Goal: Navigation & Orientation: Find specific page/section

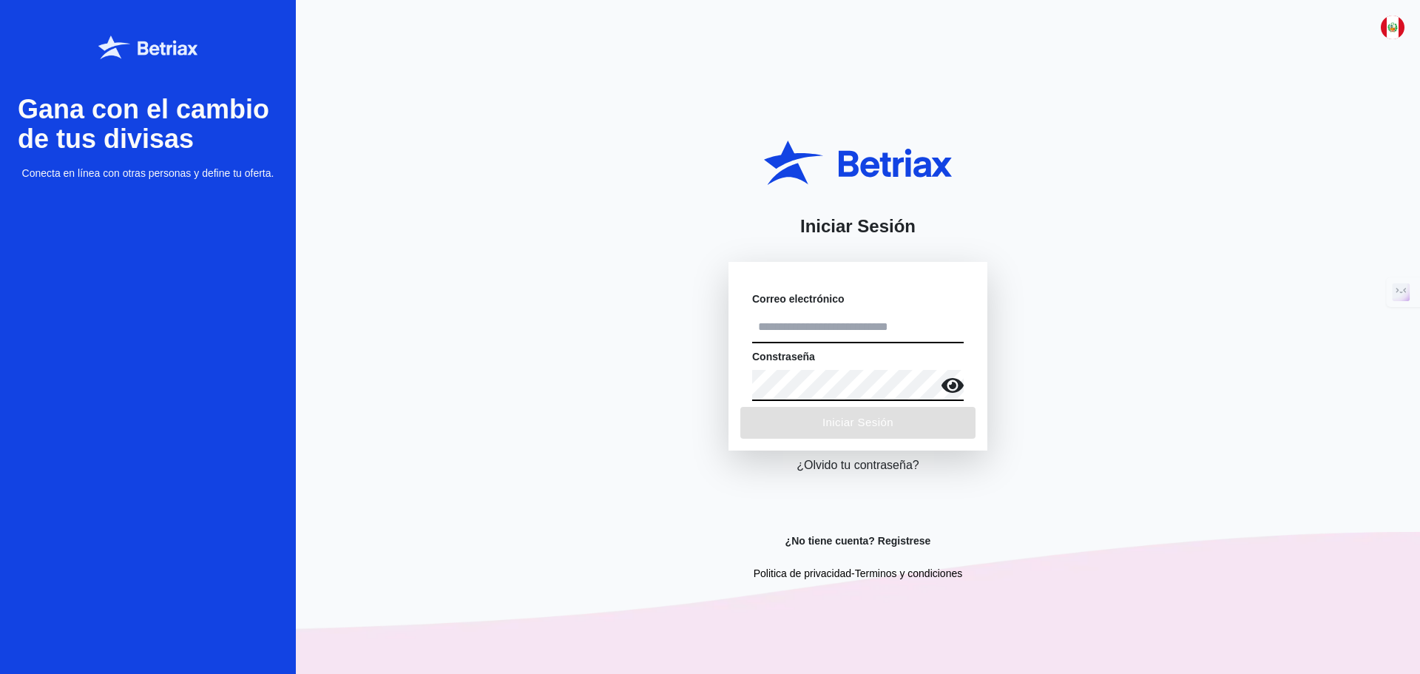
click at [880, 324] on input "text" at bounding box center [858, 327] width 212 height 31
type input "**********"
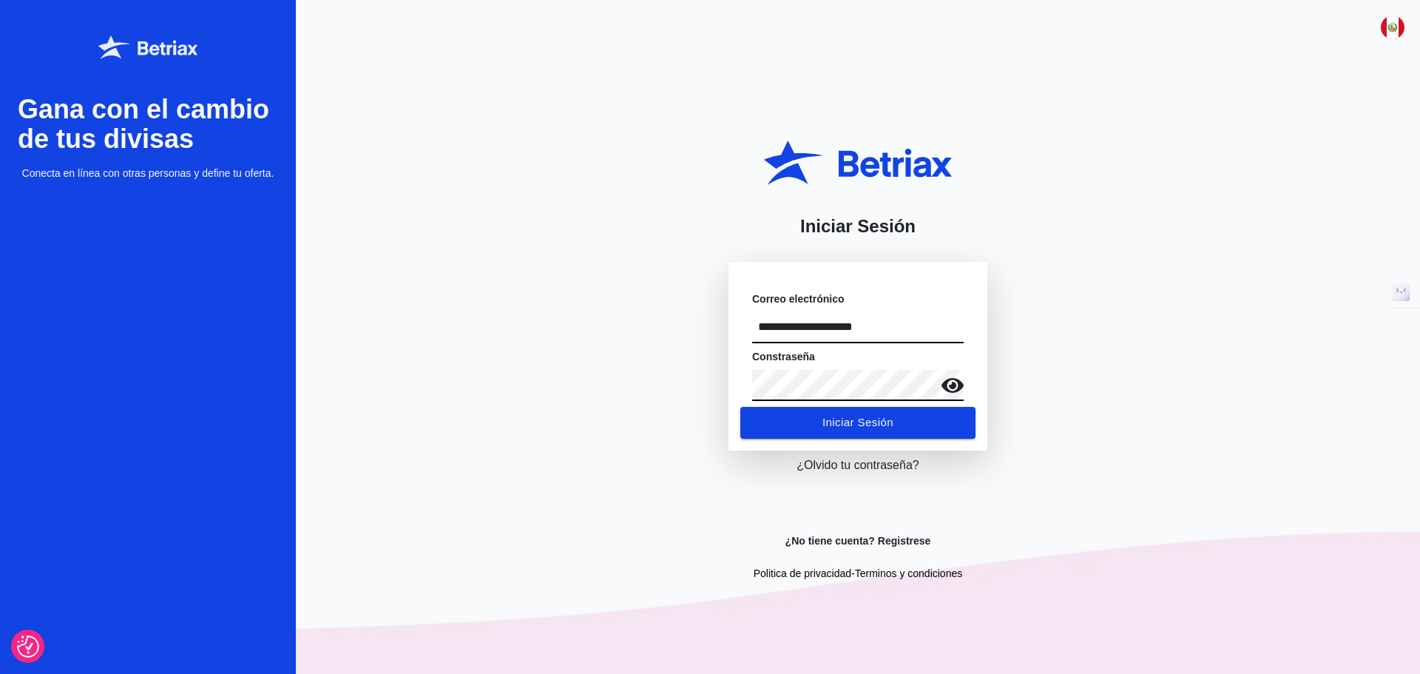
click at [741, 407] on button "Iniciar Sesión" at bounding box center [858, 422] width 235 height 31
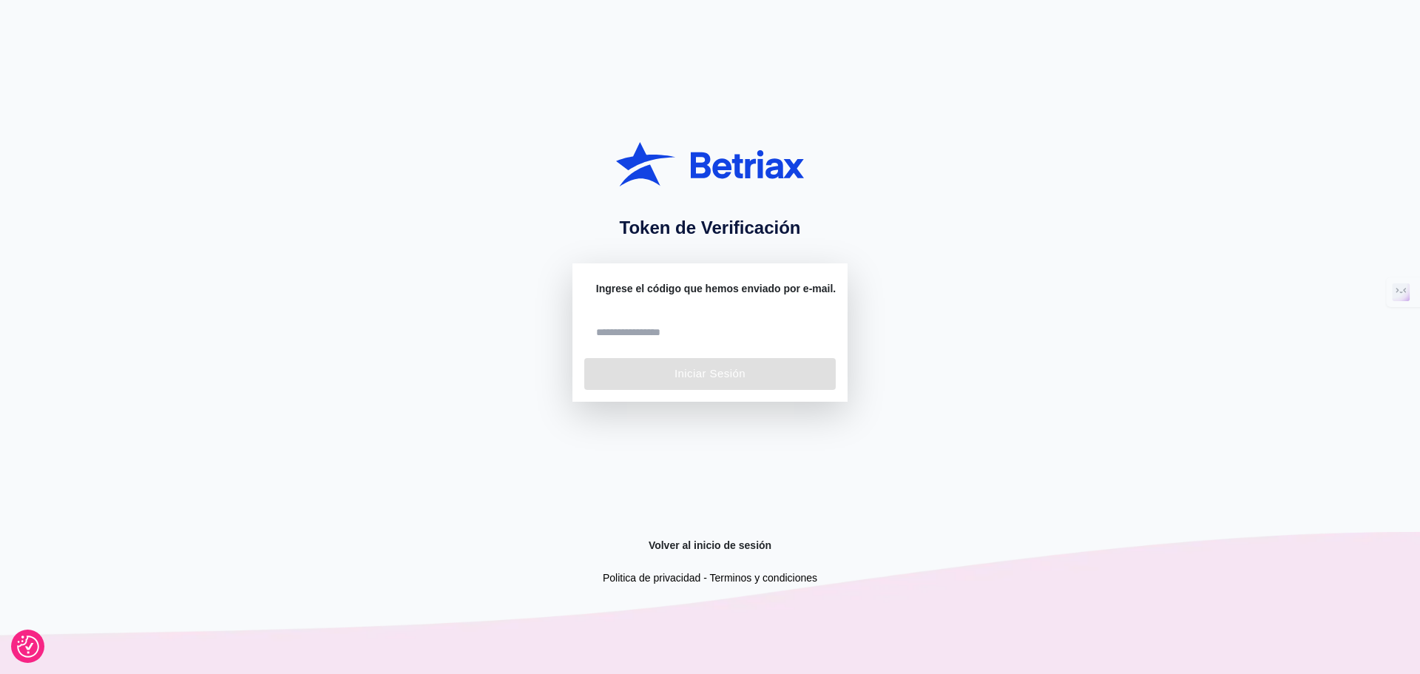
click at [692, 325] on input "number" at bounding box center [709, 333] width 226 height 27
paste input "*****"
type input "*****"
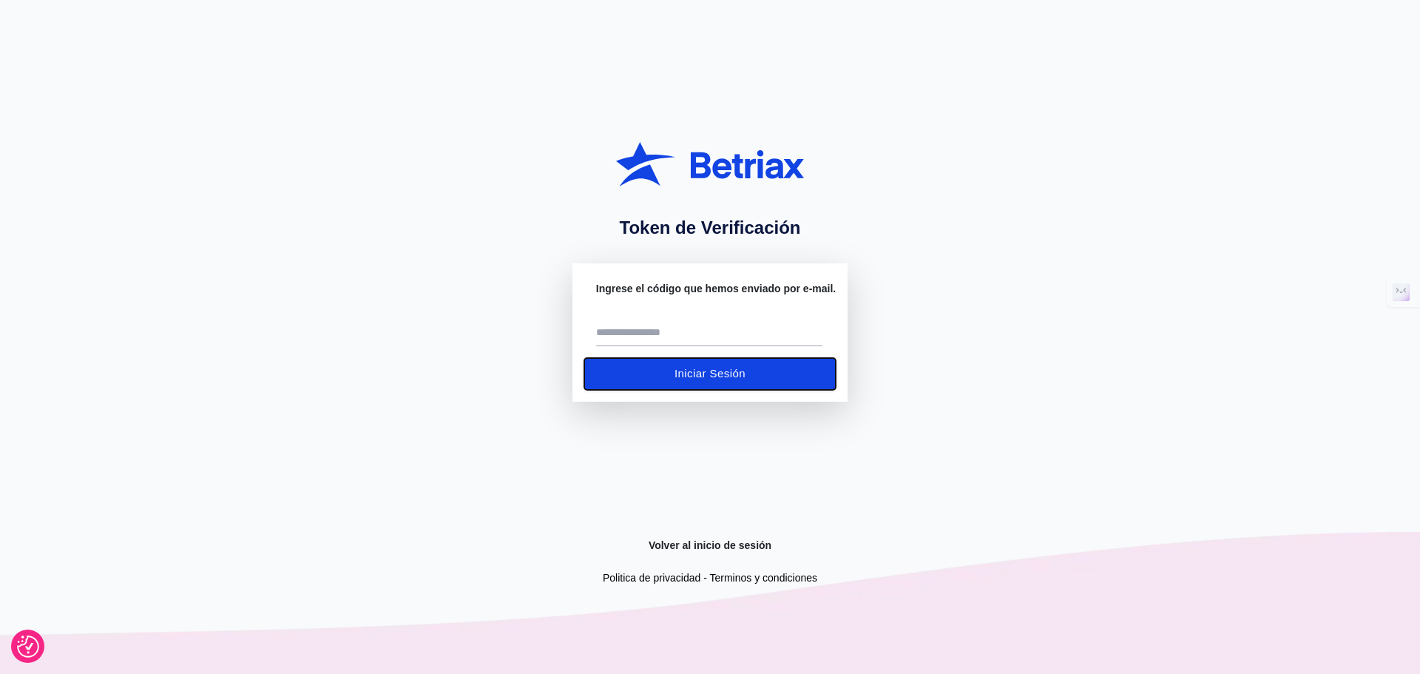
click at [746, 383] on span "Iniciar Sesión" at bounding box center [710, 373] width 71 height 19
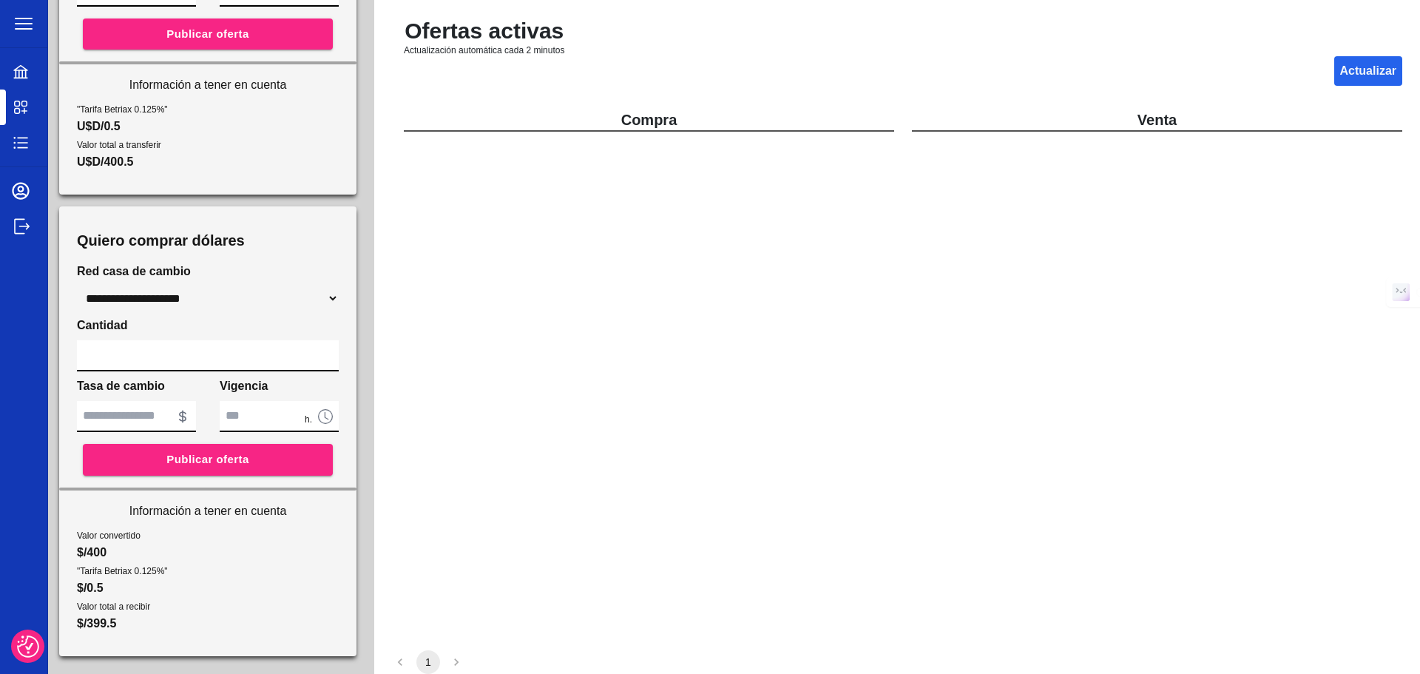
scroll to position [21, 0]
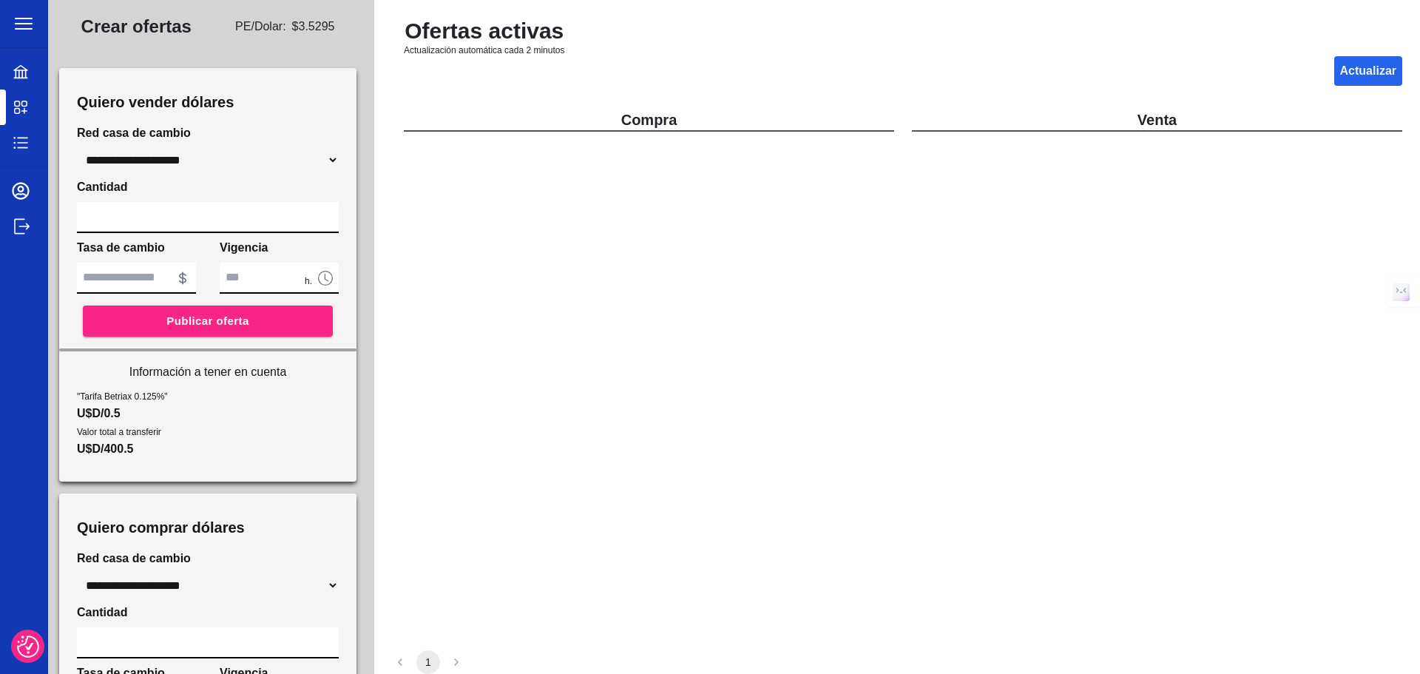
click at [24, 73] on icon at bounding box center [21, 72] width 18 height 18
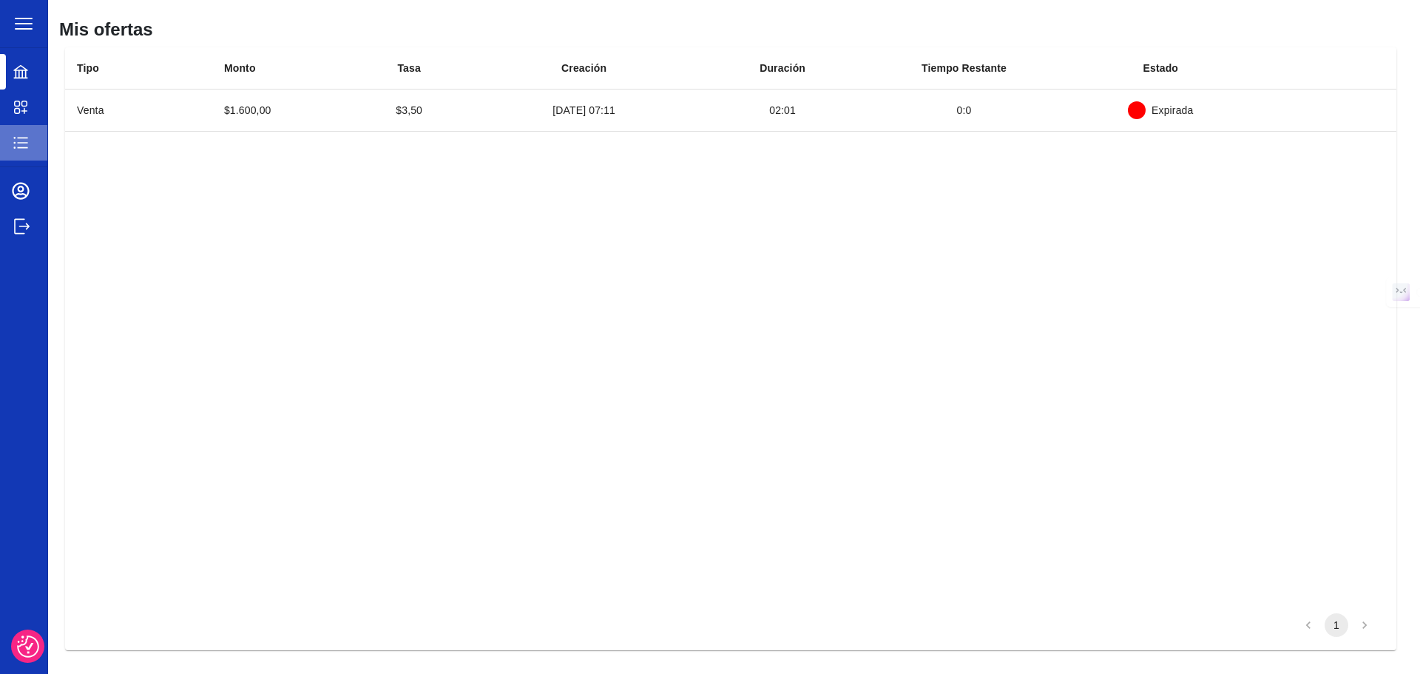
click at [10, 151] on div "Mis movimientos" at bounding box center [23, 143] width 47 height 36
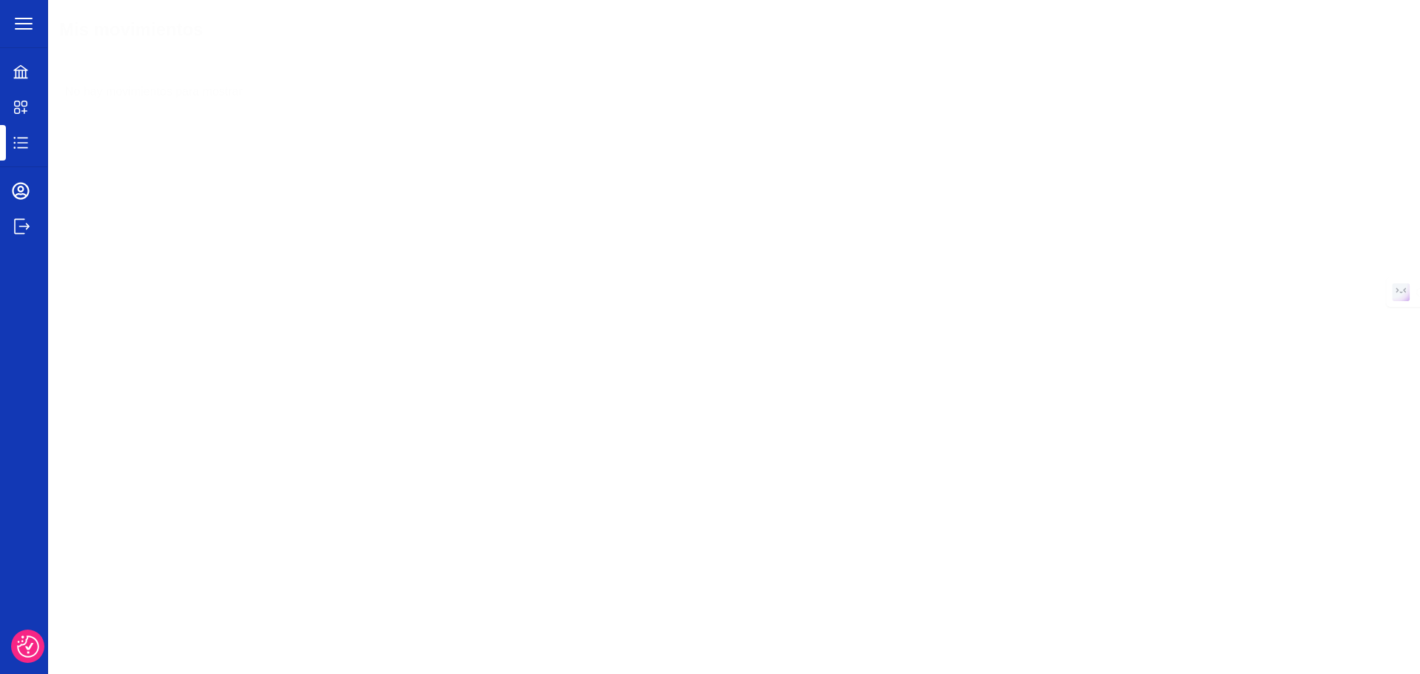
click at [24, 115] on icon at bounding box center [21, 107] width 18 height 18
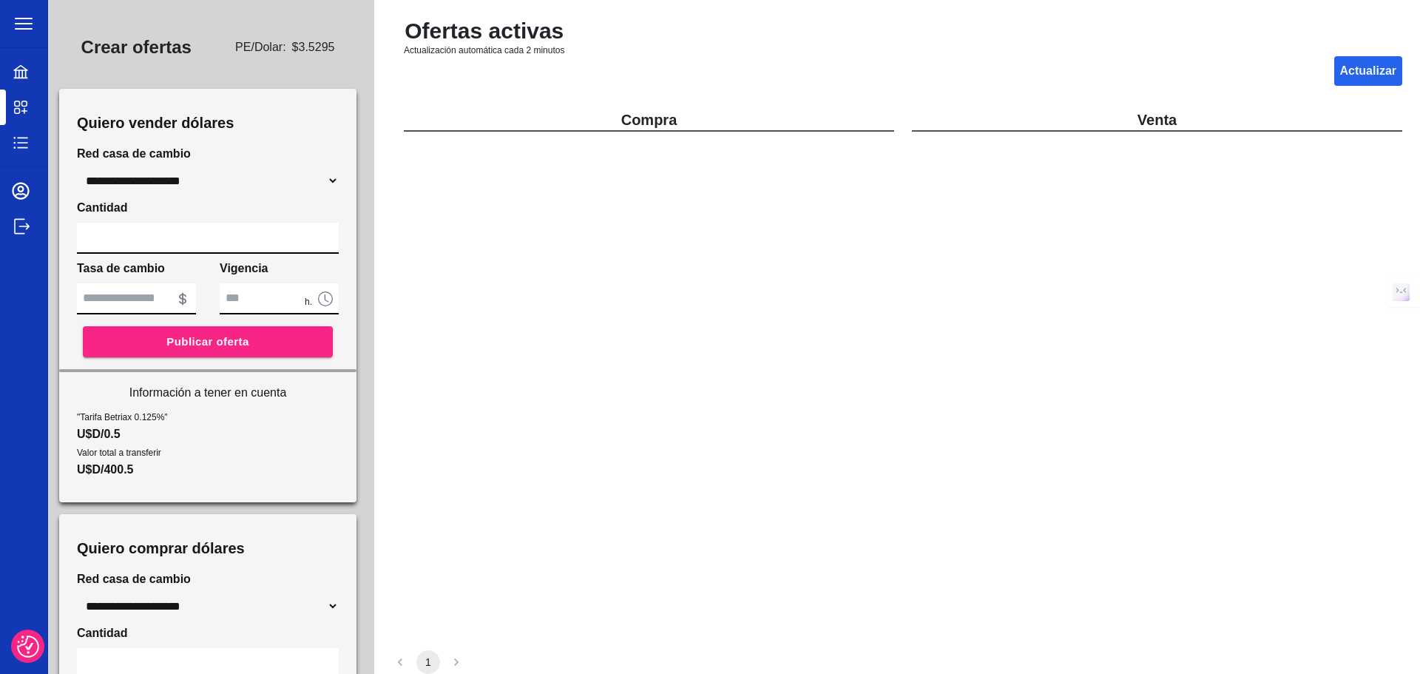
click at [21, 183] on icon at bounding box center [20, 190] width 17 height 17
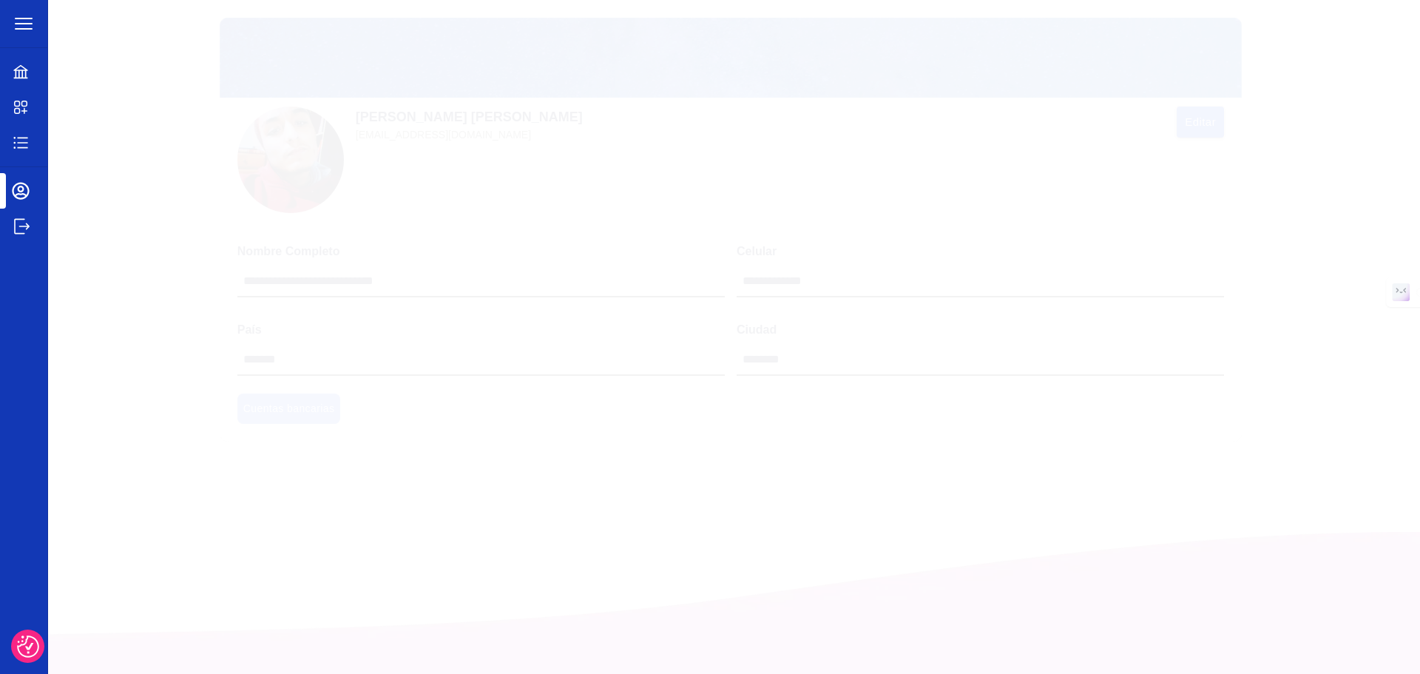
click at [15, 142] on icon at bounding box center [20, 143] width 14 height 12
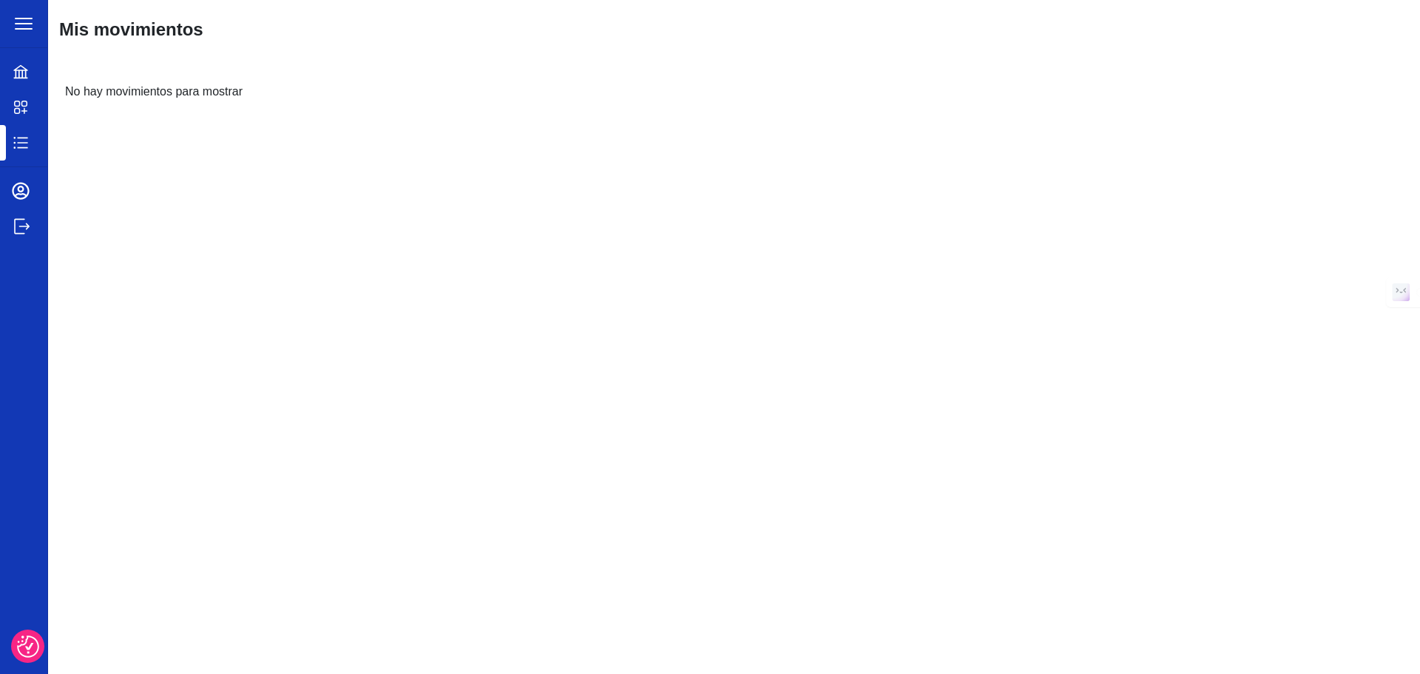
click at [16, 183] on icon at bounding box center [21, 191] width 18 height 18
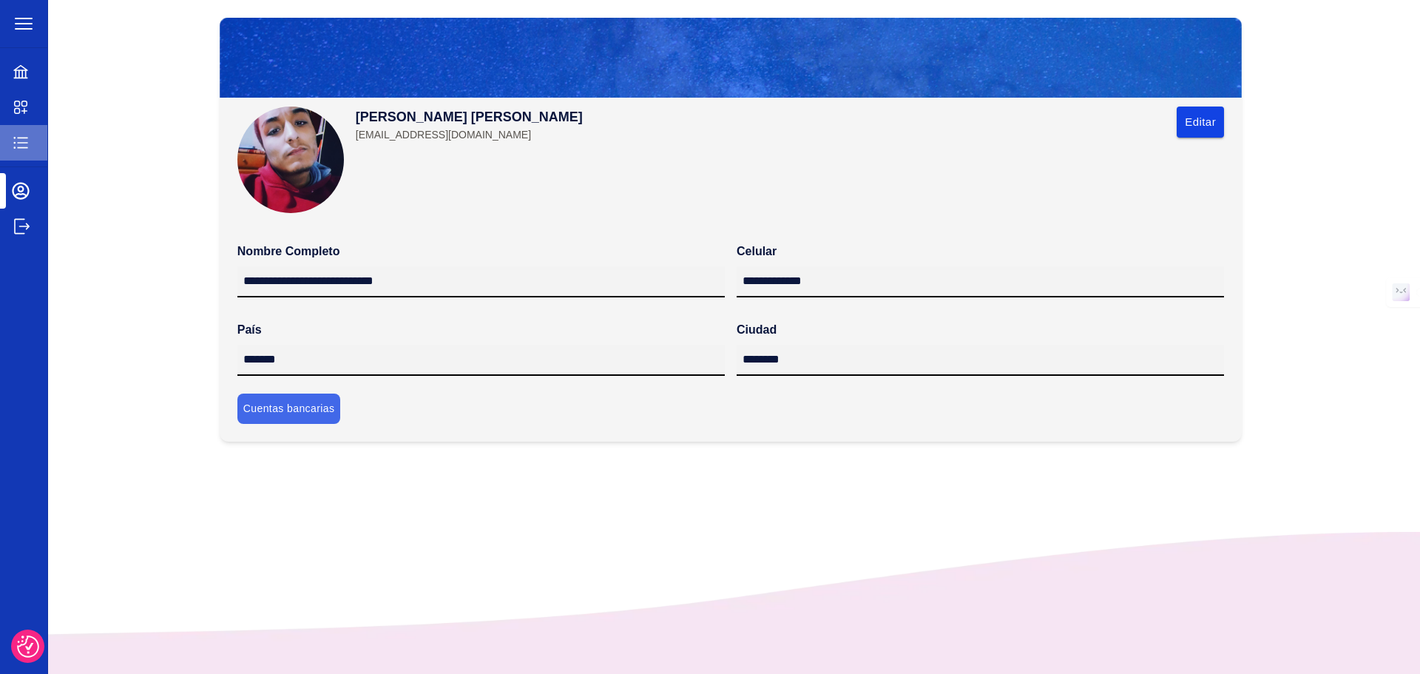
click at [9, 146] on div "Mis movimientos" at bounding box center [23, 143] width 47 height 36
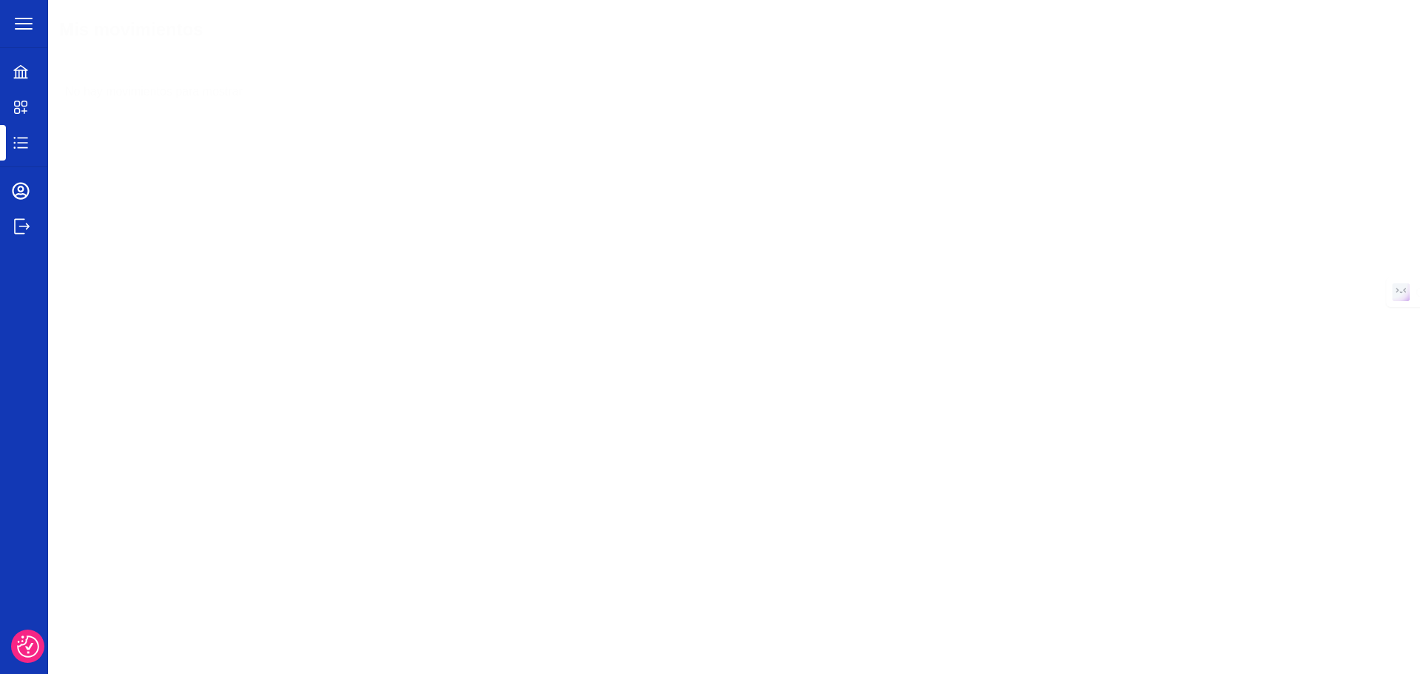
click at [15, 119] on div "Mercado" at bounding box center [23, 108] width 47 height 36
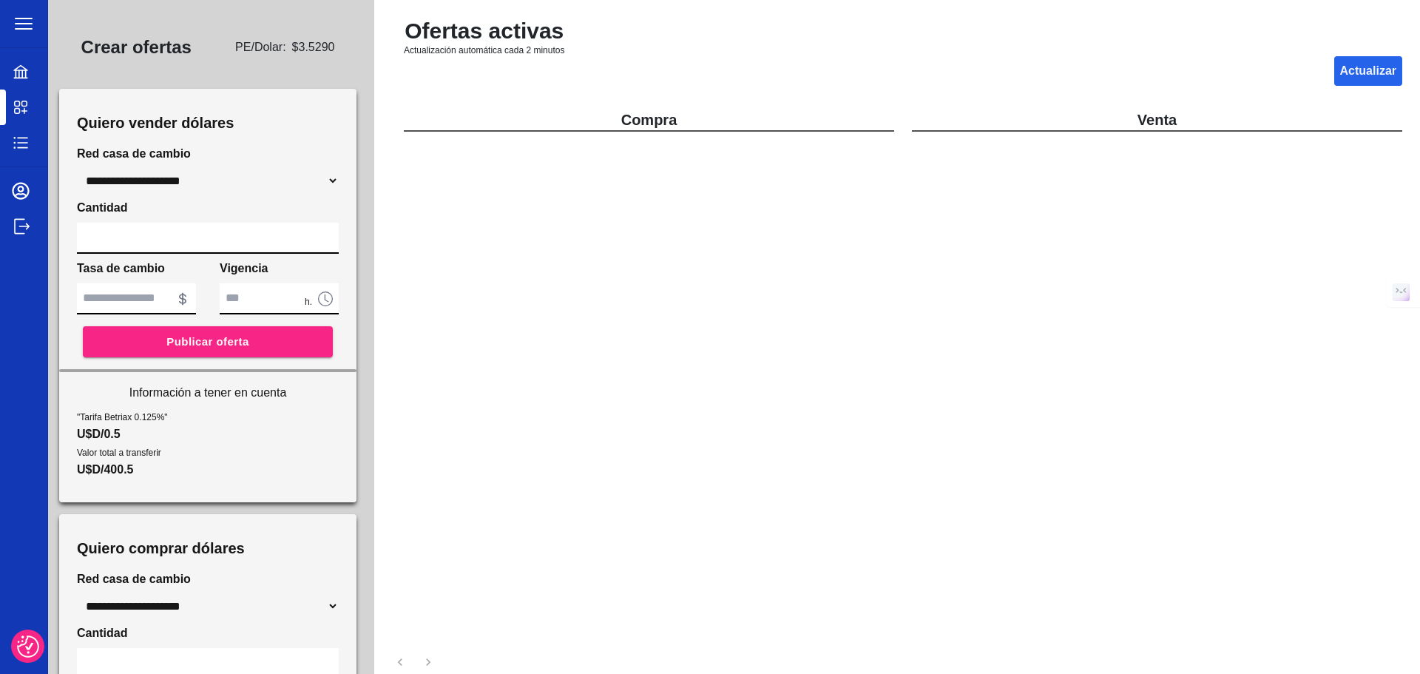
click at [22, 70] on icon at bounding box center [20, 71] width 14 height 13
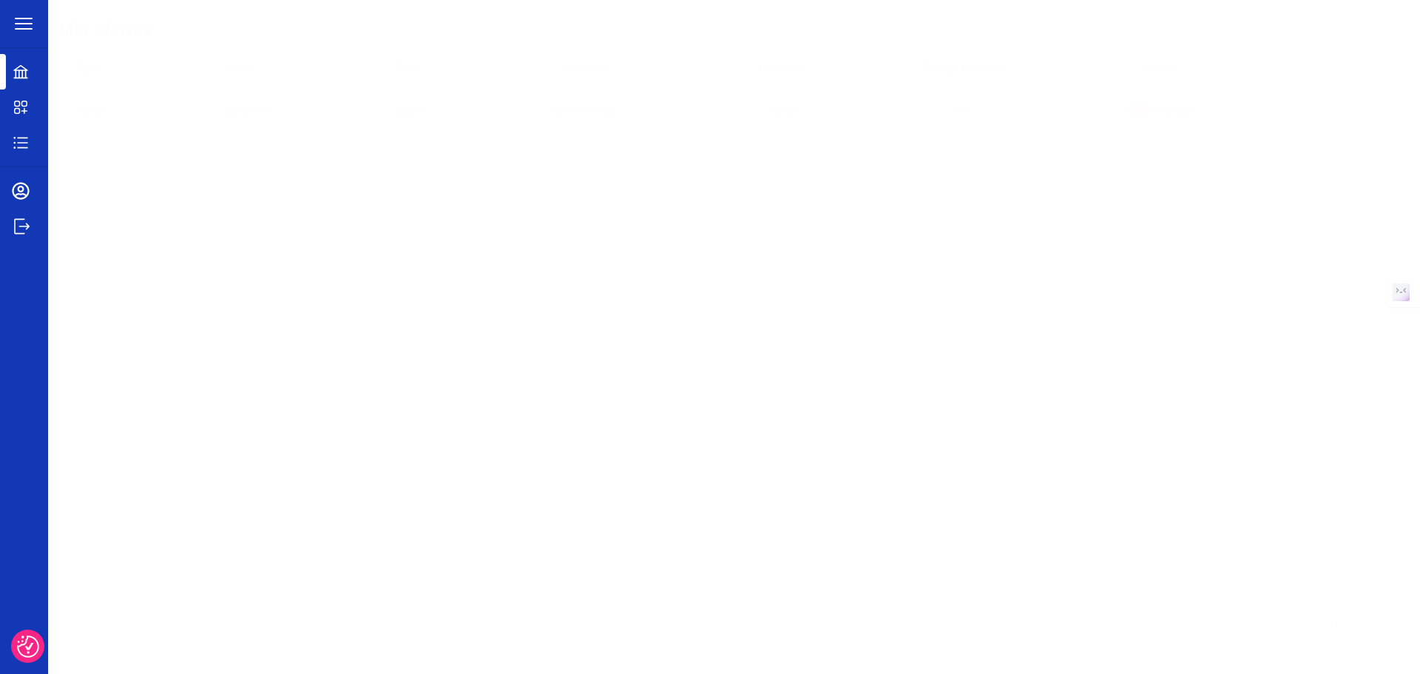
click at [26, 183] on icon at bounding box center [21, 191] width 18 height 18
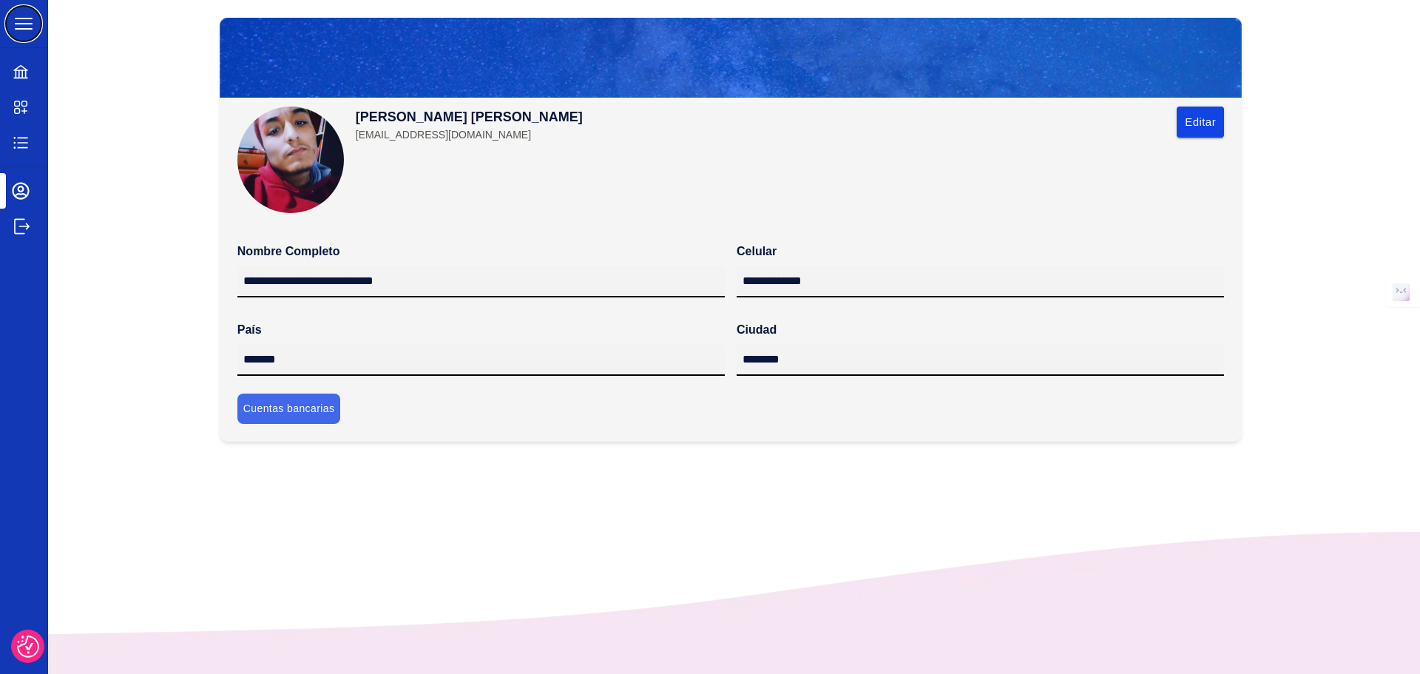
click at [27, 28] on icon "button" at bounding box center [24, 23] width 16 height 10
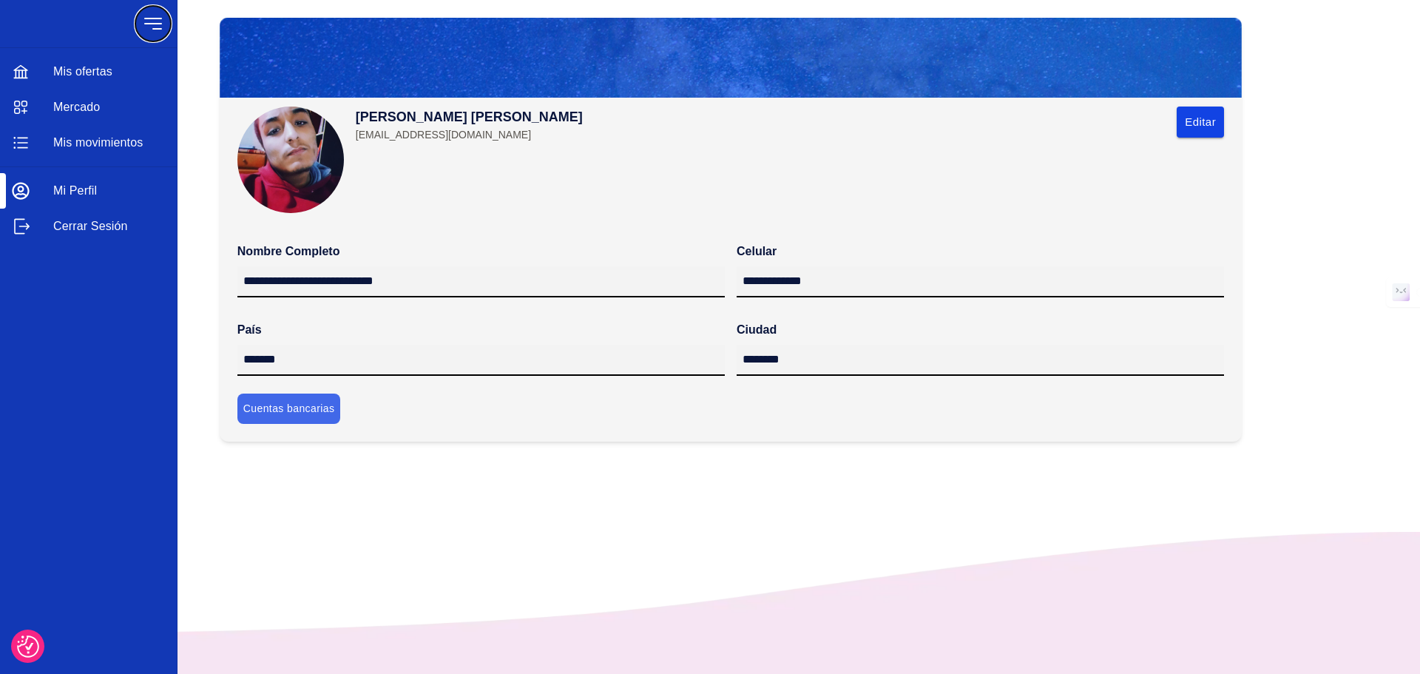
click at [138, 22] on button "button" at bounding box center [153, 24] width 36 height 36
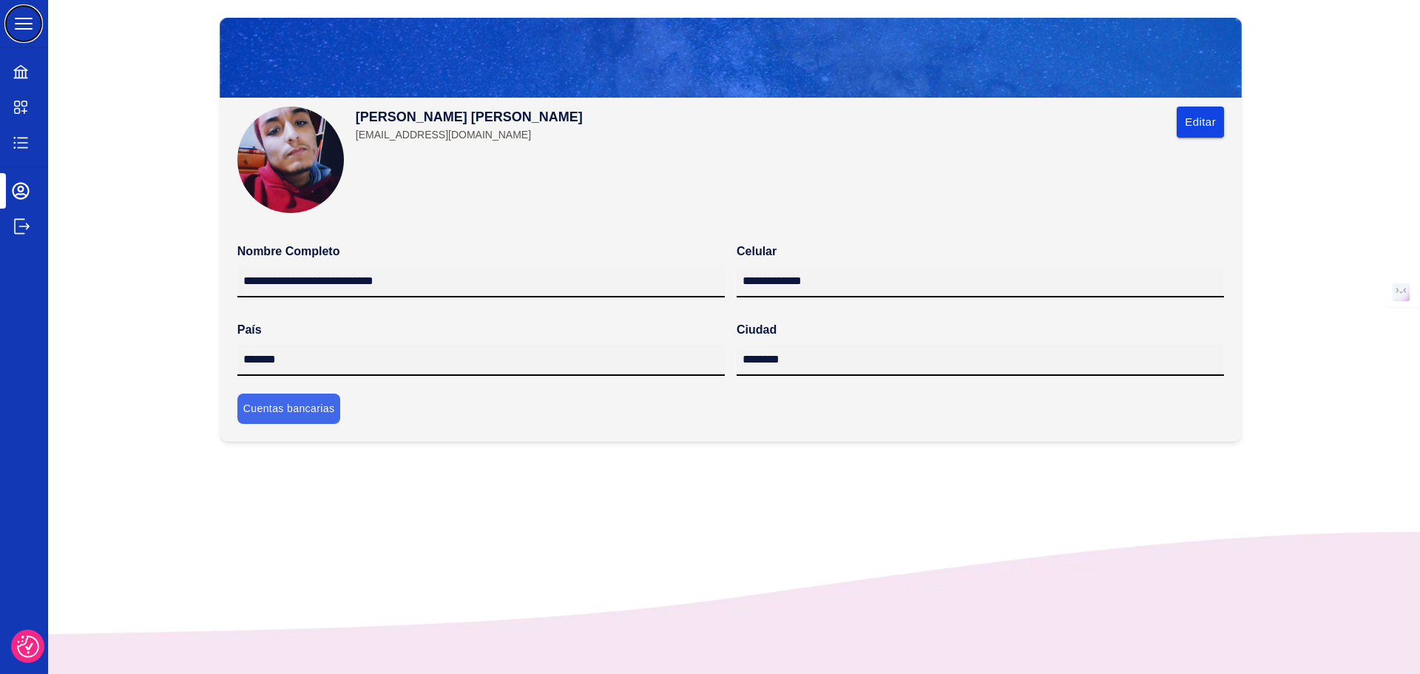
click at [33, 20] on icon "button" at bounding box center [24, 24] width 24 height 24
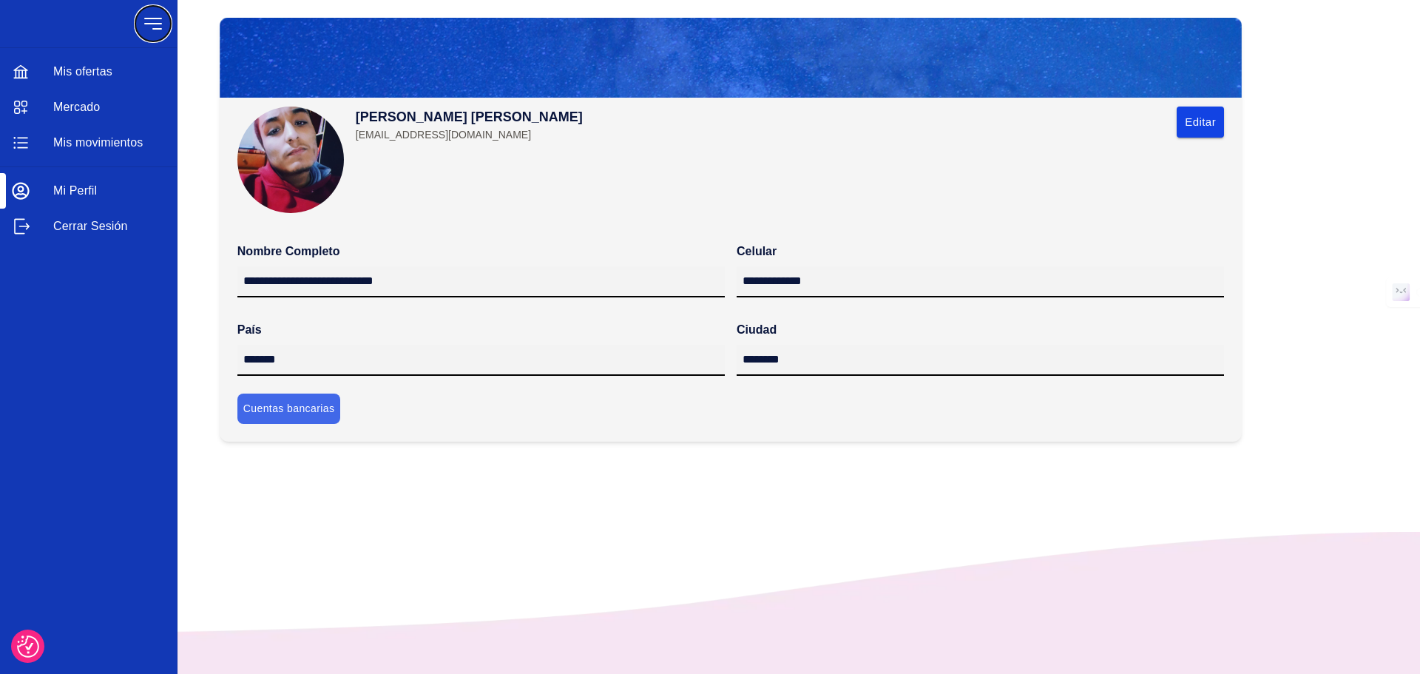
click at [144, 21] on icon "button" at bounding box center [153, 24] width 24 height 24
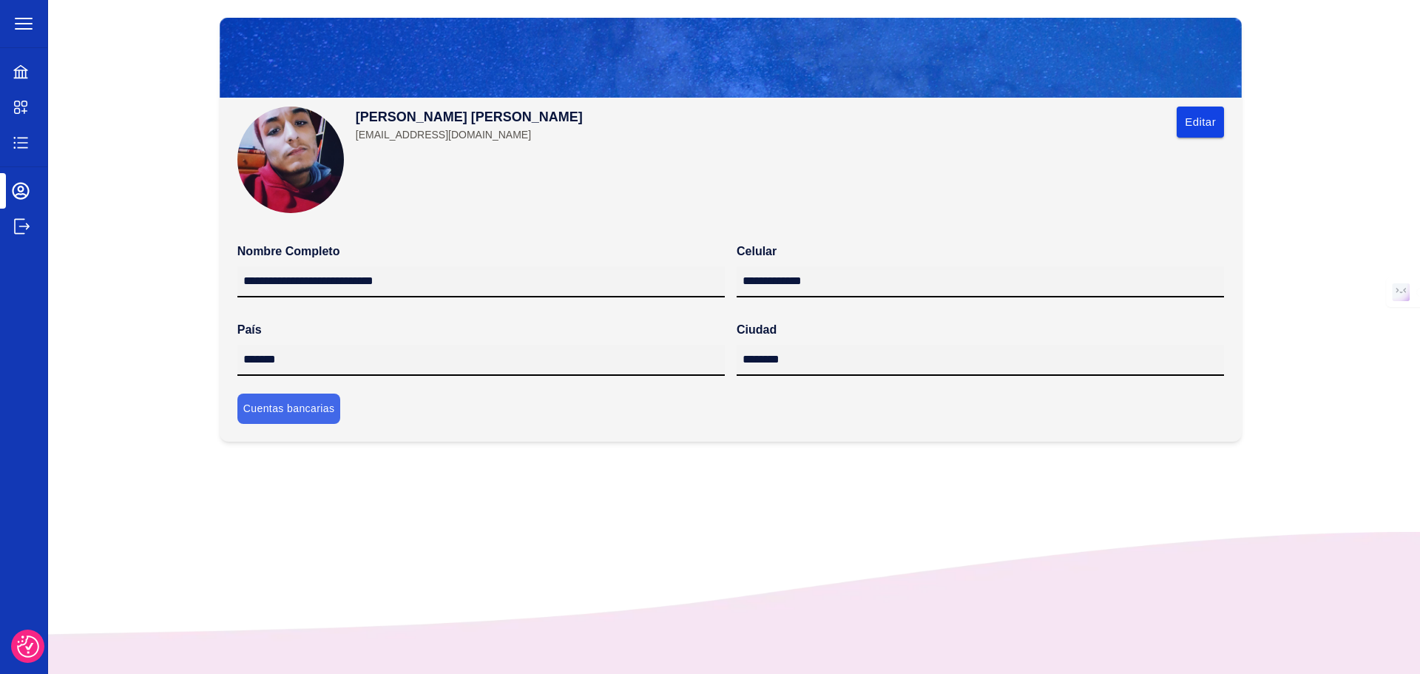
click at [12, 220] on icon at bounding box center [21, 226] width 18 height 18
